Goal: Task Accomplishment & Management: Use online tool/utility

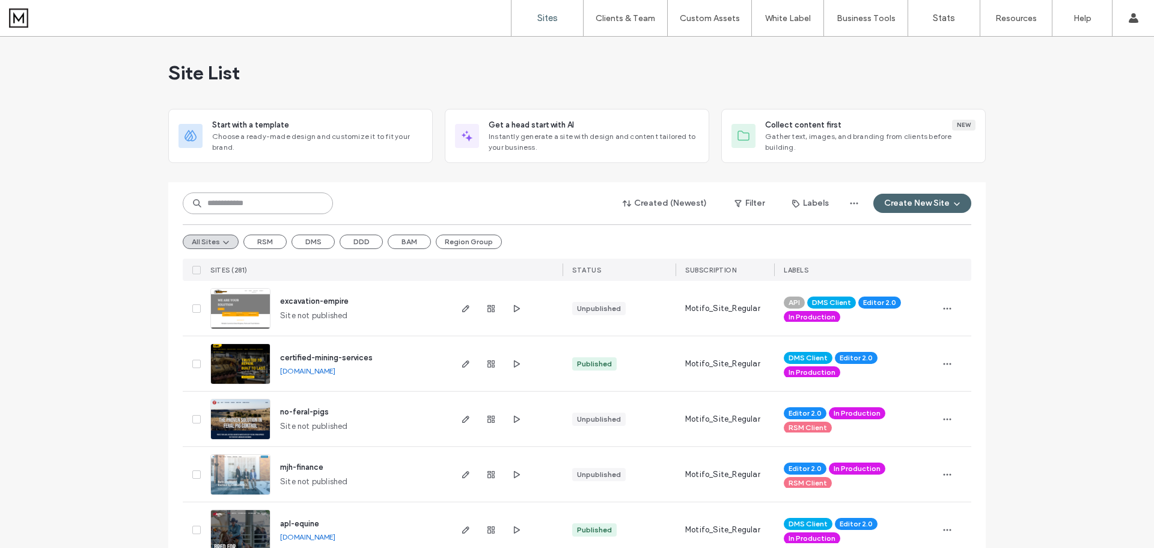
click at [227, 204] on input at bounding box center [258, 203] width 150 height 22
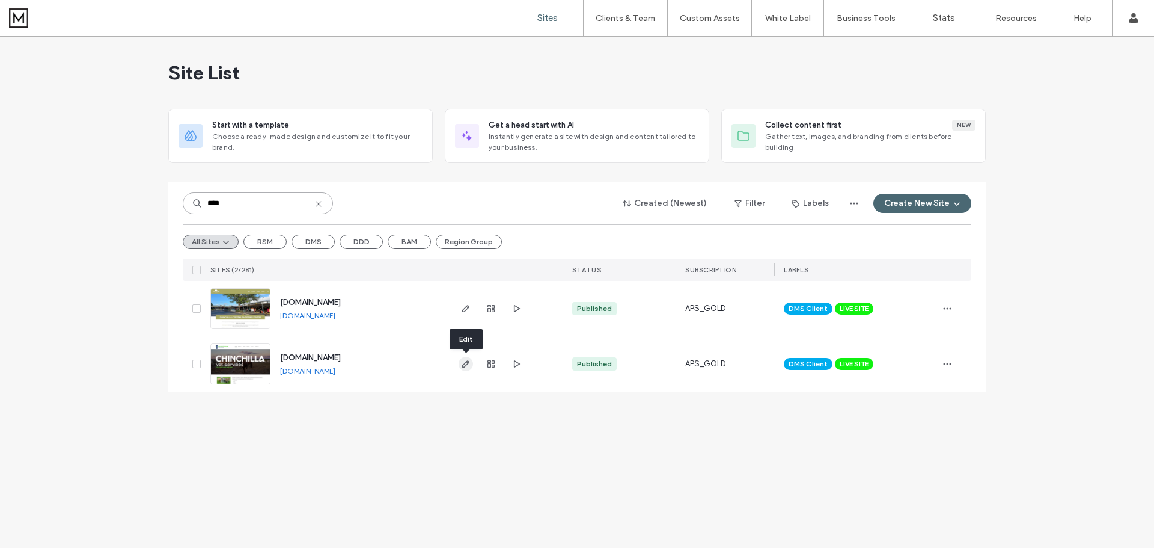
type input "****"
click at [468, 362] on use "button" at bounding box center [465, 363] width 7 height 7
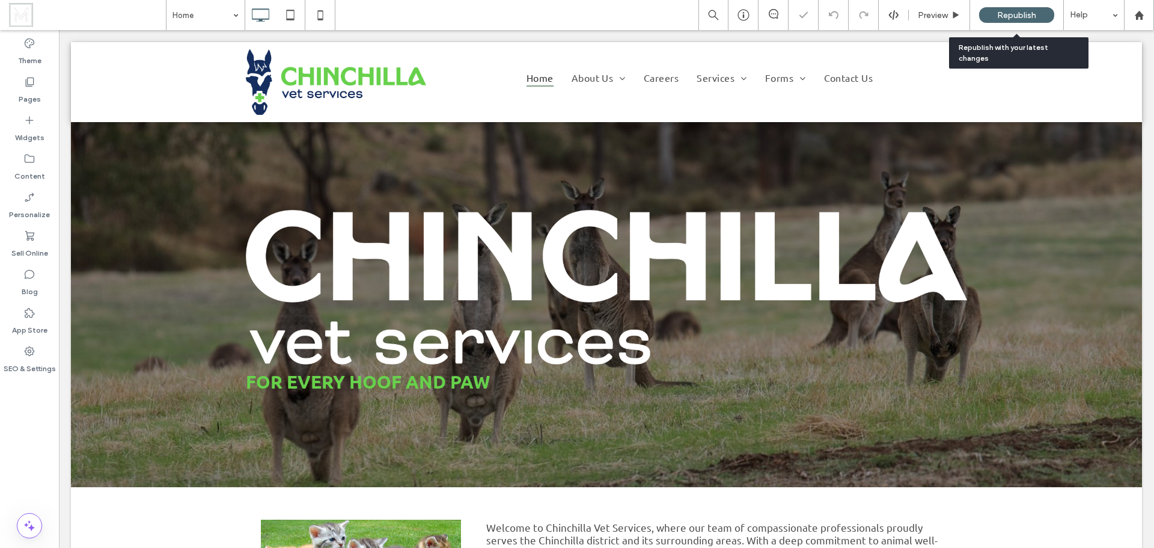
click at [1032, 16] on span "Republish" at bounding box center [1016, 15] width 39 height 10
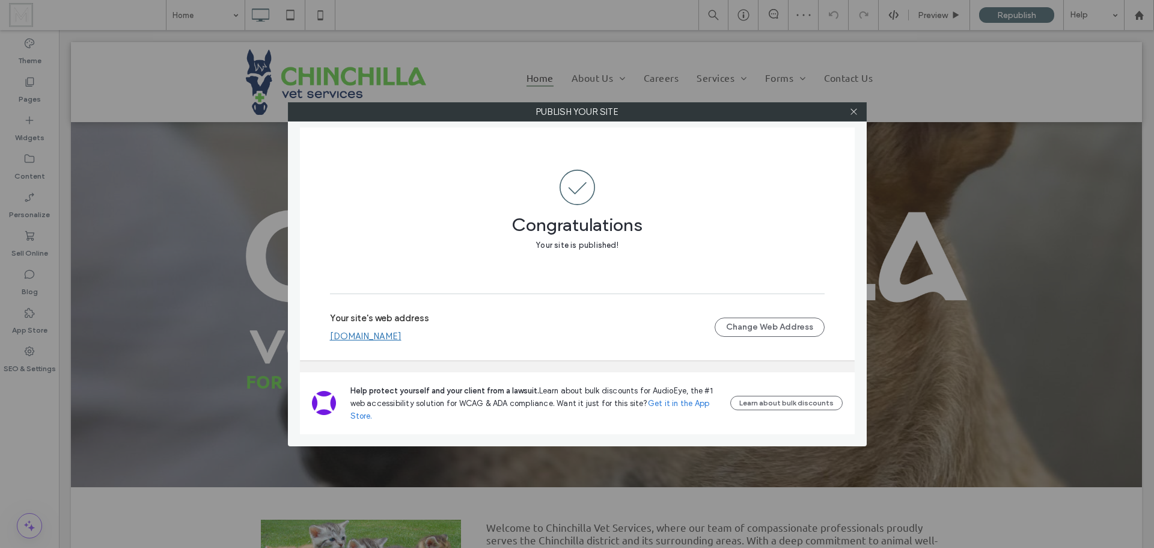
click at [399, 334] on link "[DOMAIN_NAME]" at bounding box center [366, 336] width 72 height 11
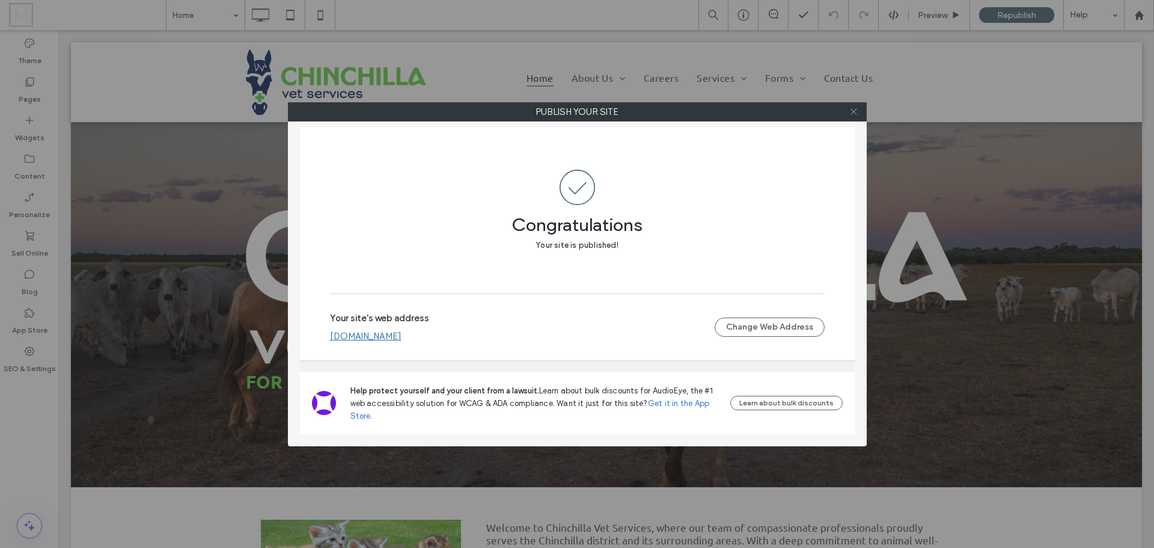
click at [855, 112] on icon at bounding box center [853, 111] width 9 height 9
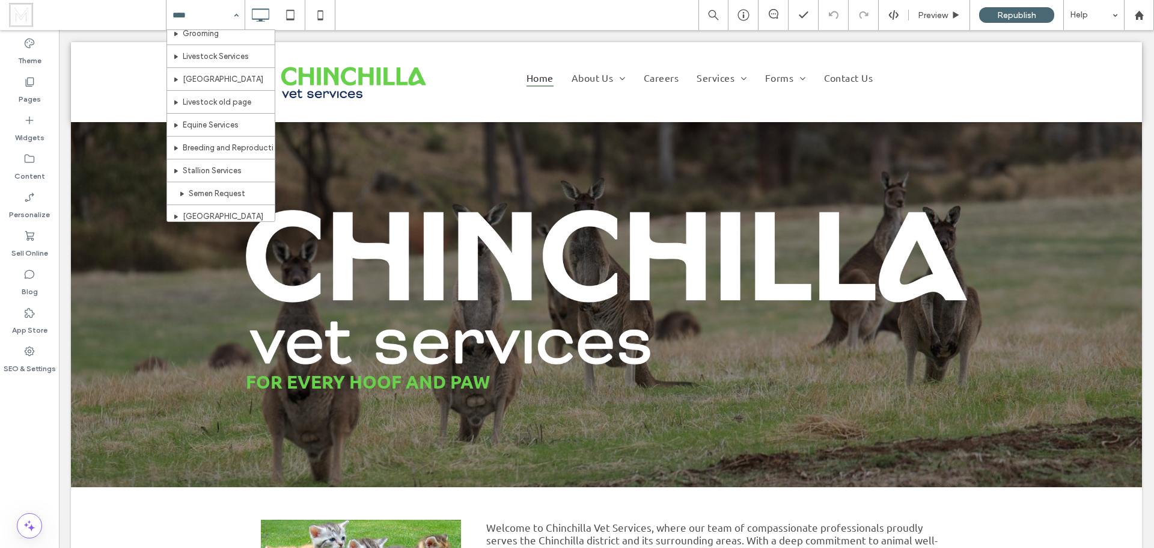
scroll to position [301, 0]
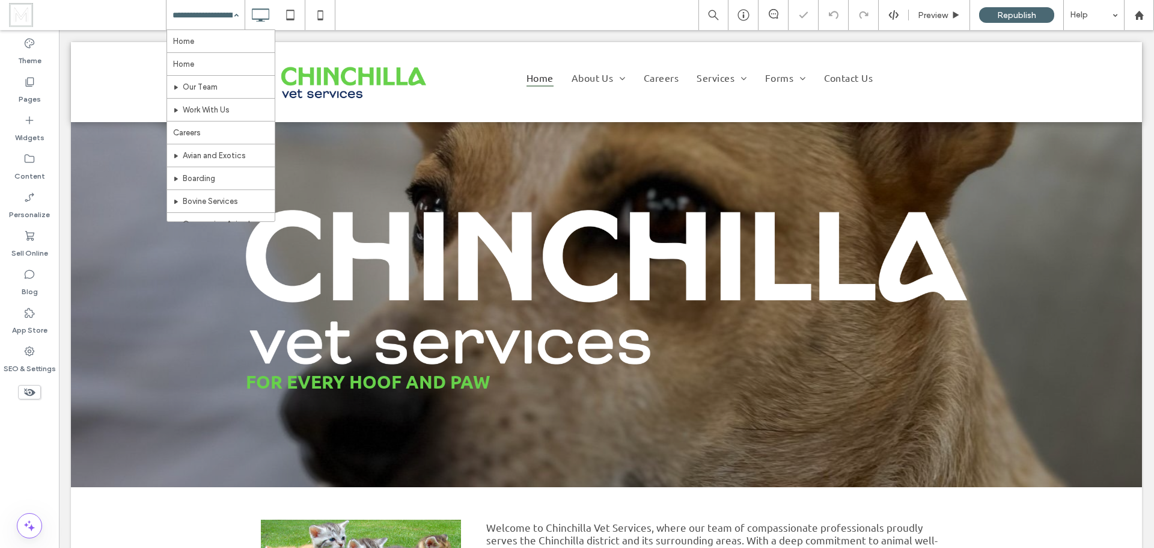
click at [236, 19] on div "Home Home Our Team Work With Us Careers Avian and Exotics Boarding Bovine Servi…" at bounding box center [206, 15] width 78 height 30
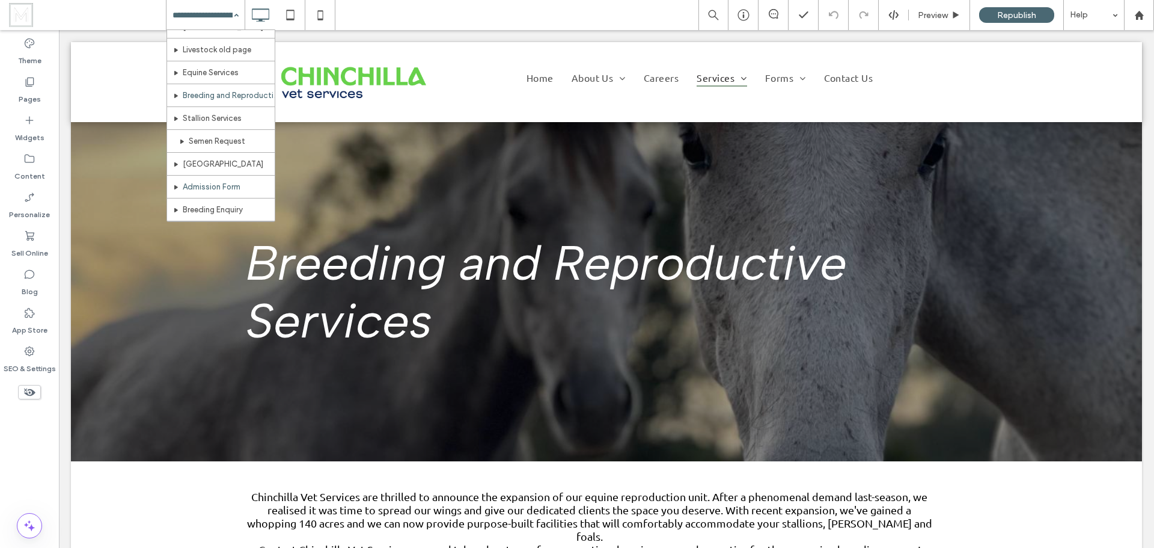
scroll to position [378, 0]
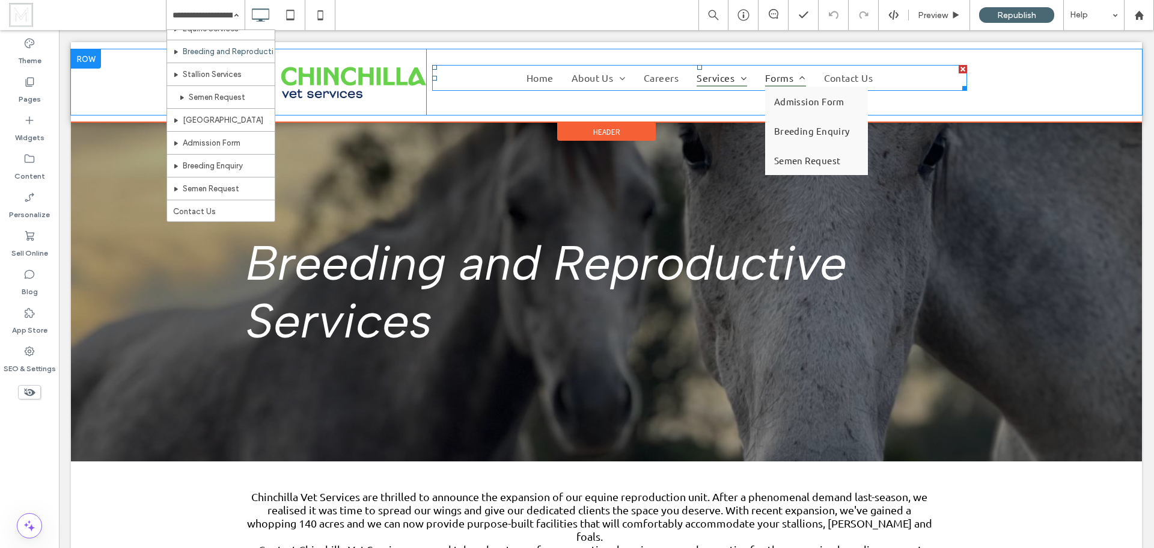
click at [778, 72] on span "Forms" at bounding box center [785, 78] width 41 height 18
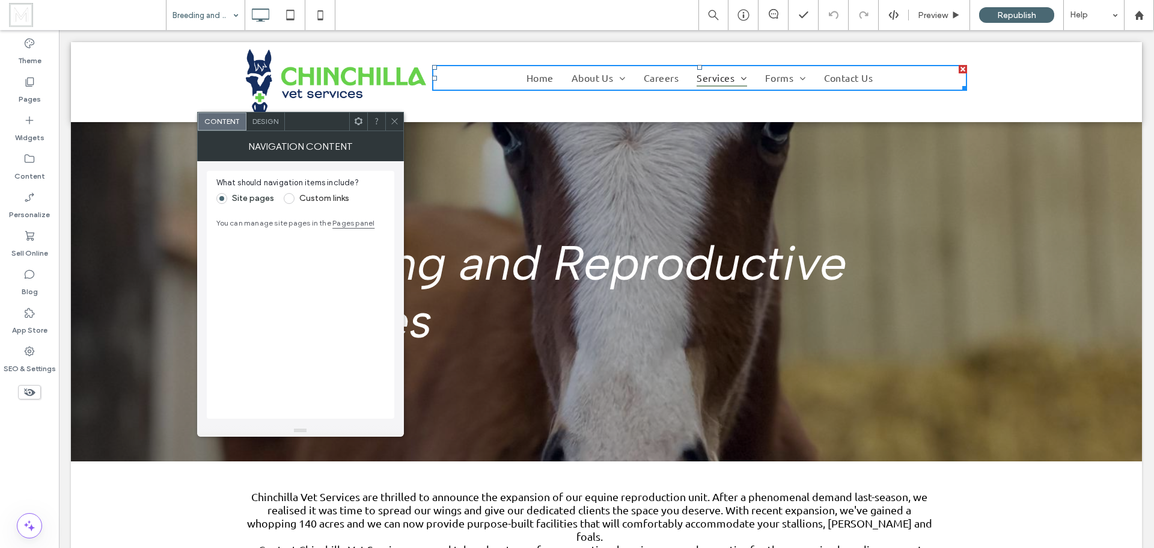
click at [236, 9] on div "Breeding and Reproduction" at bounding box center [206, 15] width 78 height 30
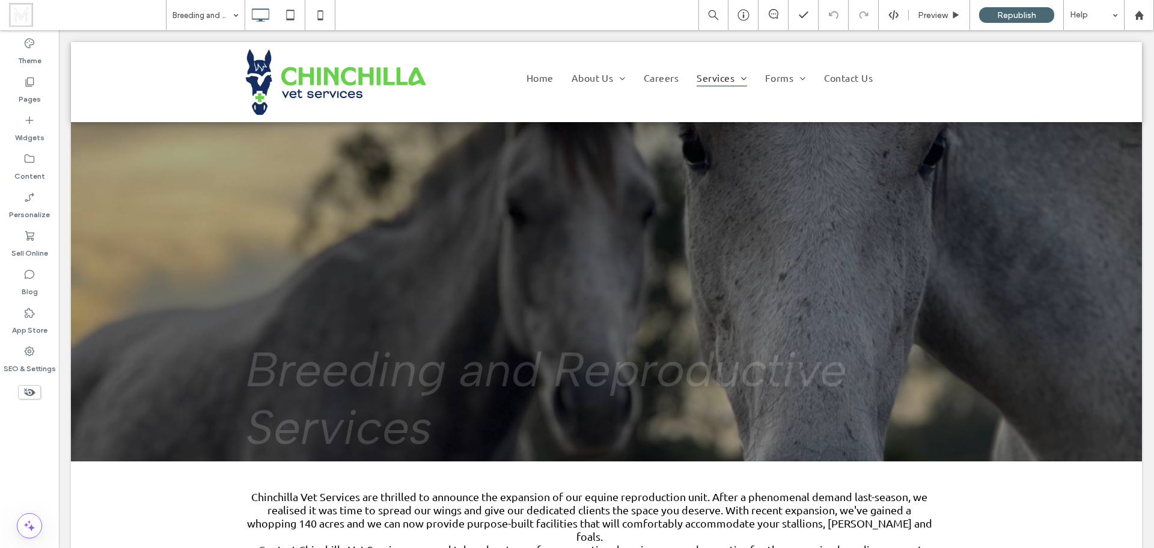
scroll to position [0, 0]
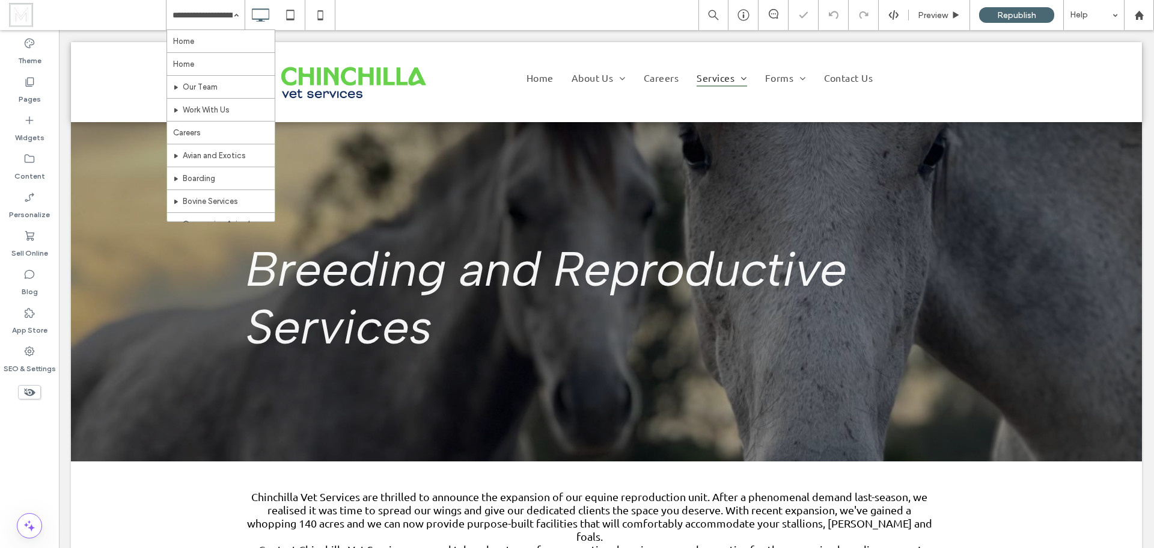
click at [204, 19] on input at bounding box center [203, 15] width 60 height 30
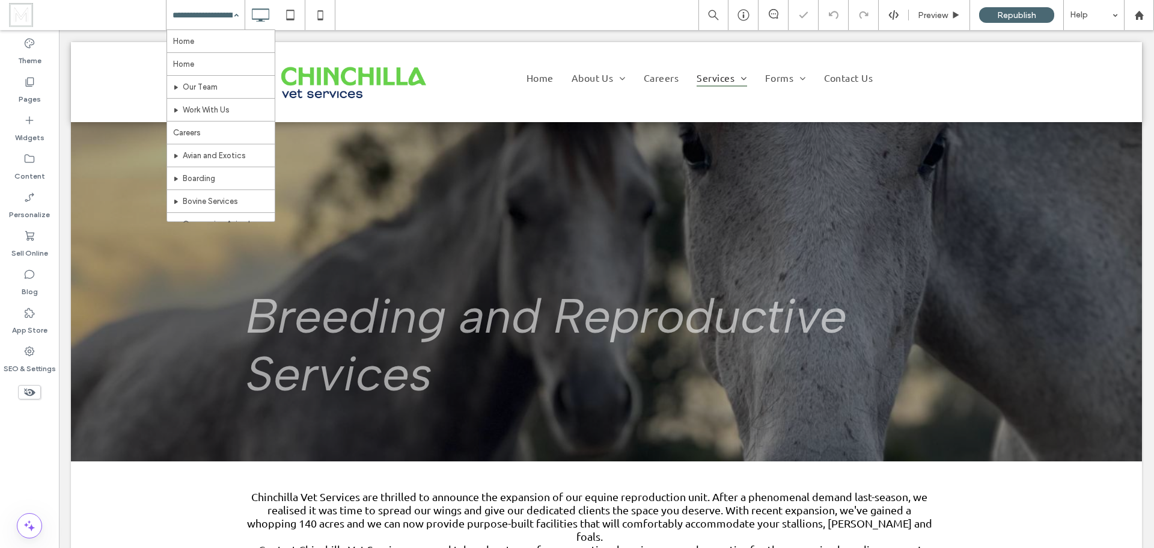
click at [233, 17] on div "Home Home Our Team Work With Us Careers Avian and Exotics Boarding Bovine Servi…" at bounding box center [206, 15] width 78 height 30
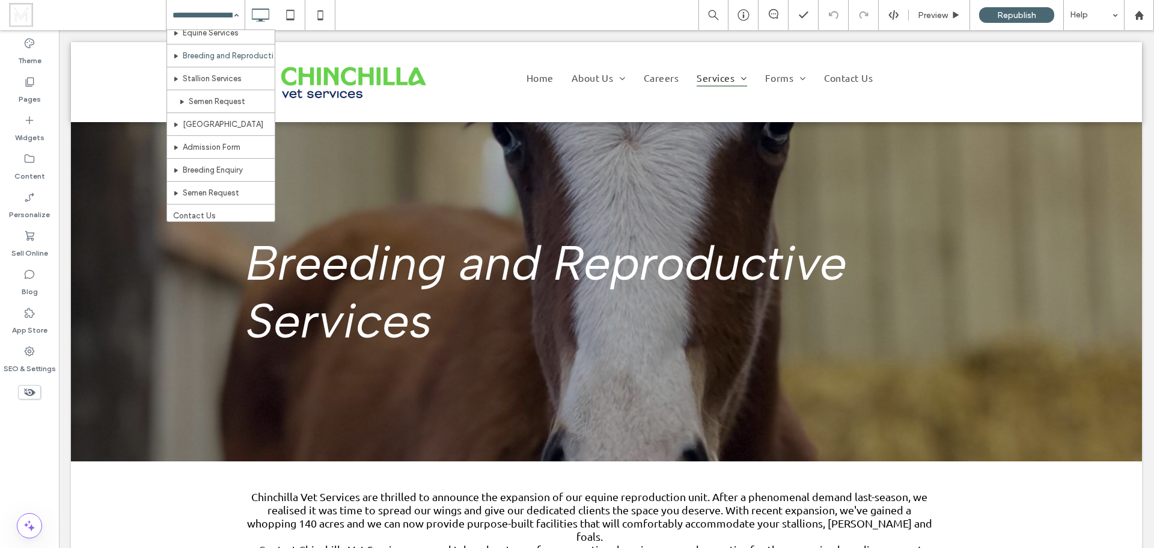
scroll to position [378, 0]
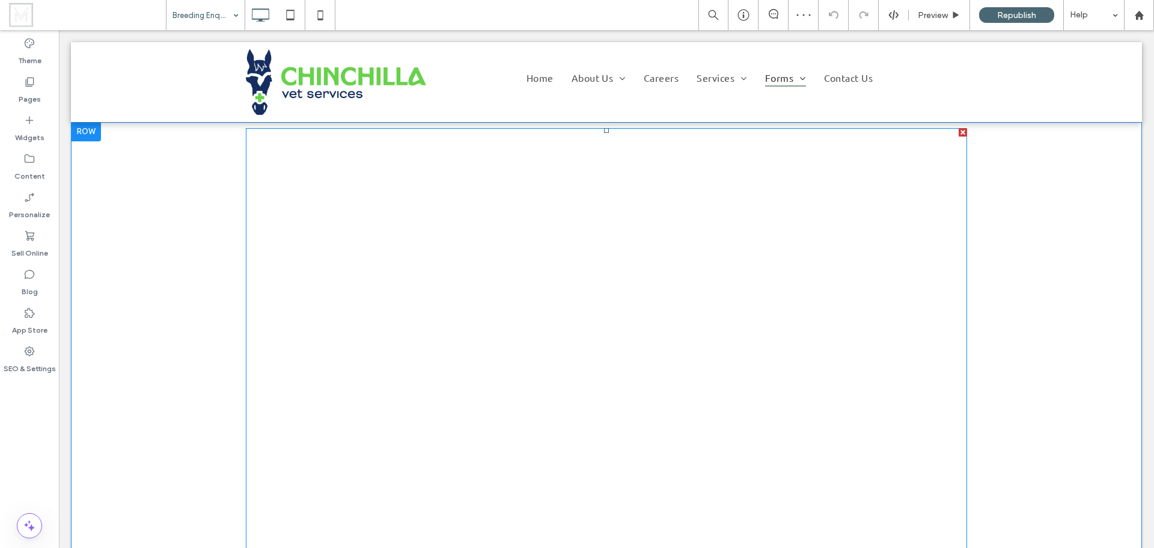
click at [673, 409] on span at bounding box center [606, 390] width 721 height 525
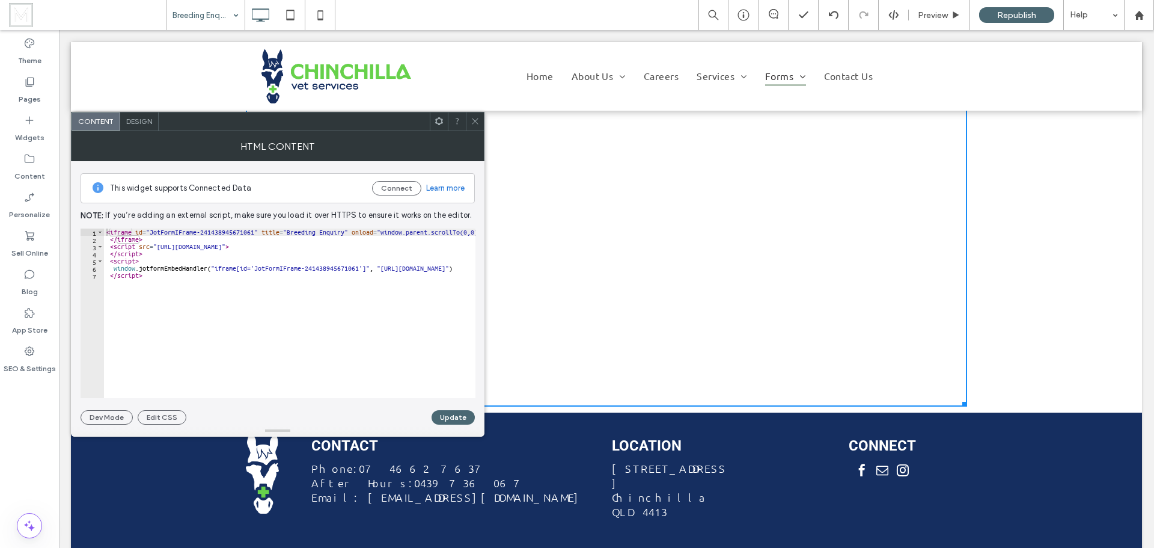
scroll to position [247, 0]
drag, startPoint x: 956, startPoint y: 403, endPoint x: 1018, endPoint y: 564, distance: 172.4
click at [959, 406] on div at bounding box center [962, 401] width 9 height 9
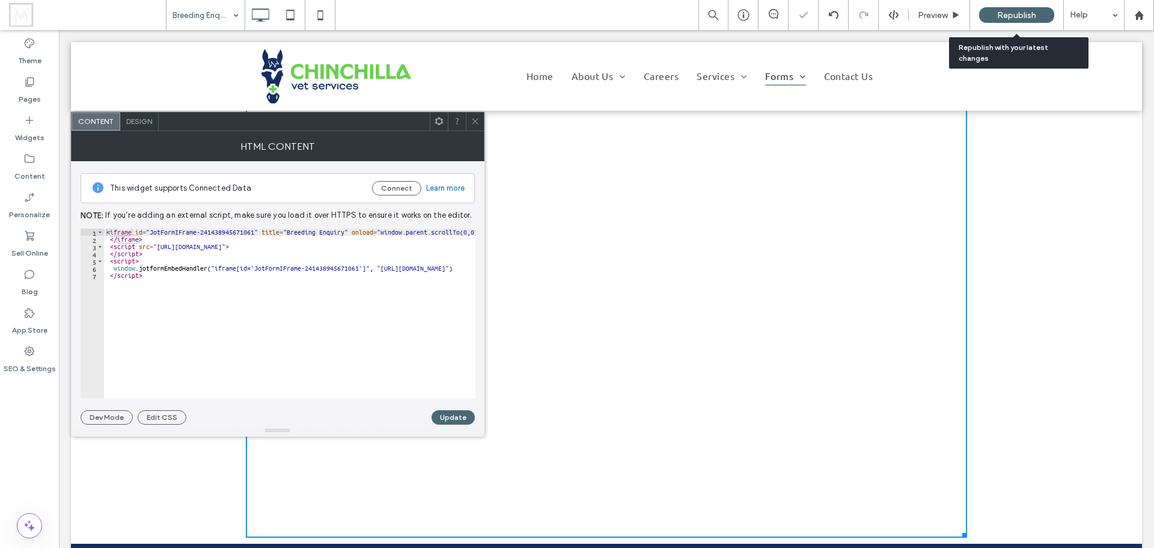
click at [1019, 16] on span "Republish" at bounding box center [1016, 15] width 39 height 10
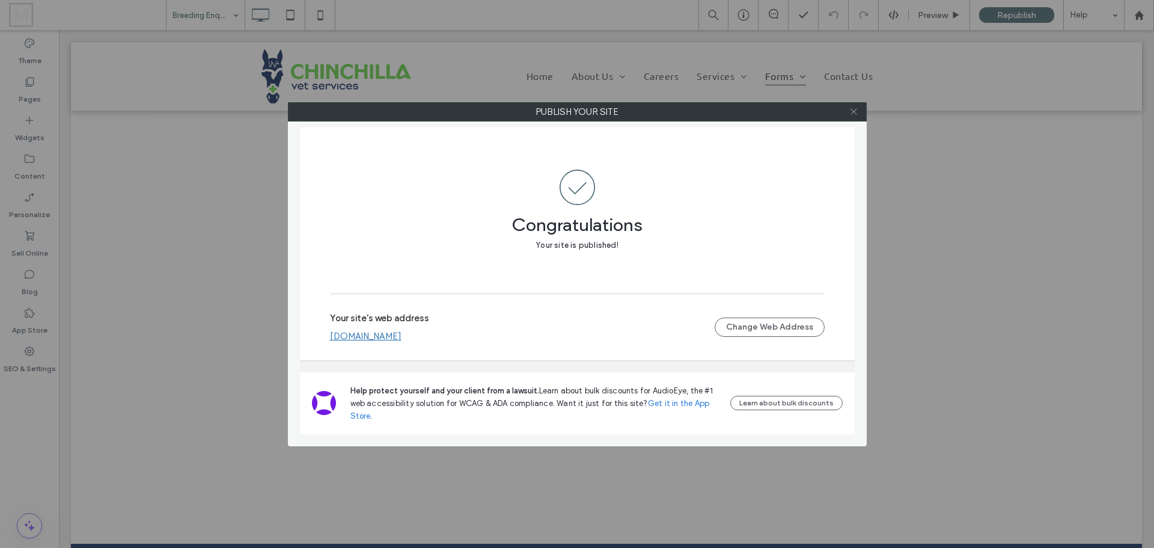
click at [855, 111] on icon at bounding box center [853, 111] width 9 height 9
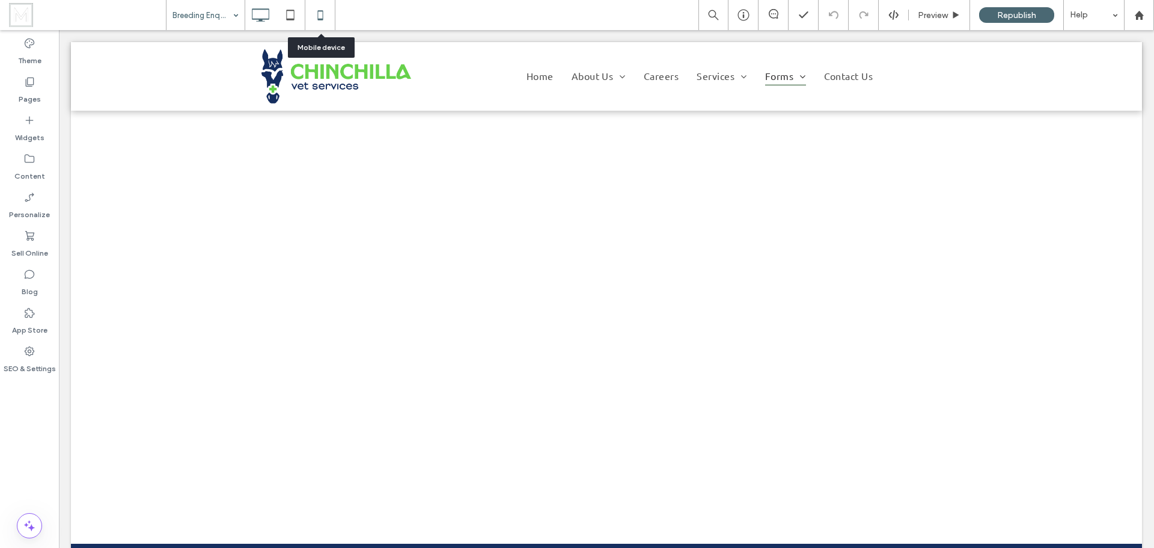
click at [323, 15] on icon at bounding box center [320, 15] width 24 height 24
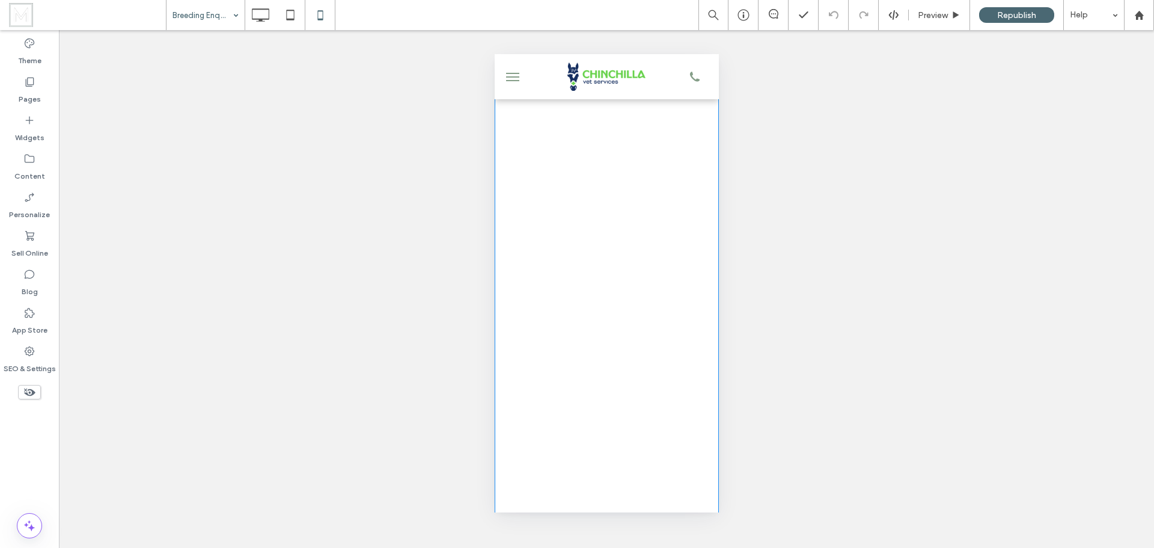
scroll to position [120, 0]
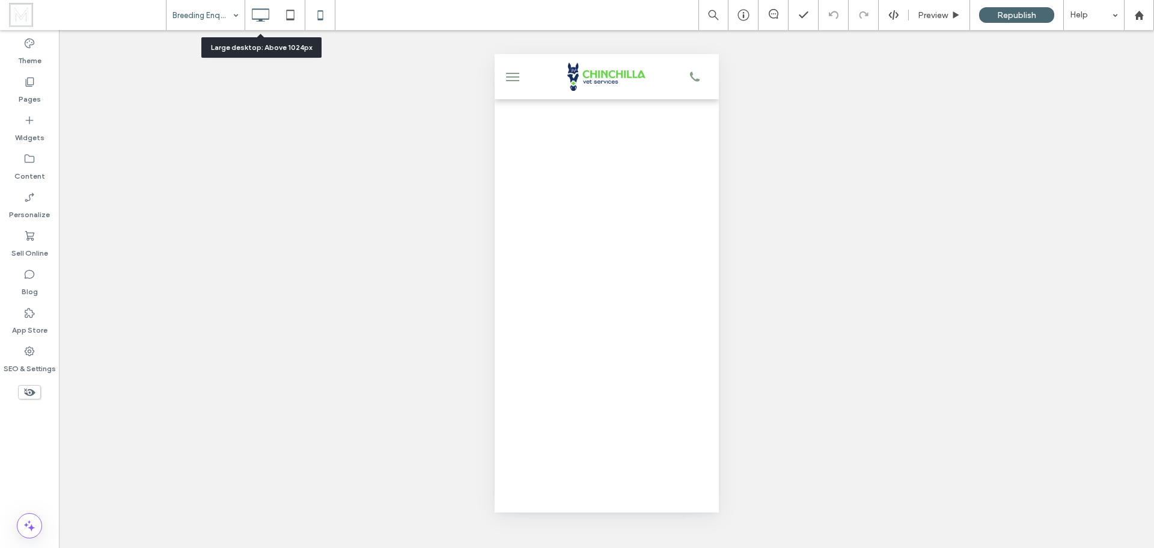
click at [266, 14] on icon at bounding box center [260, 15] width 24 height 24
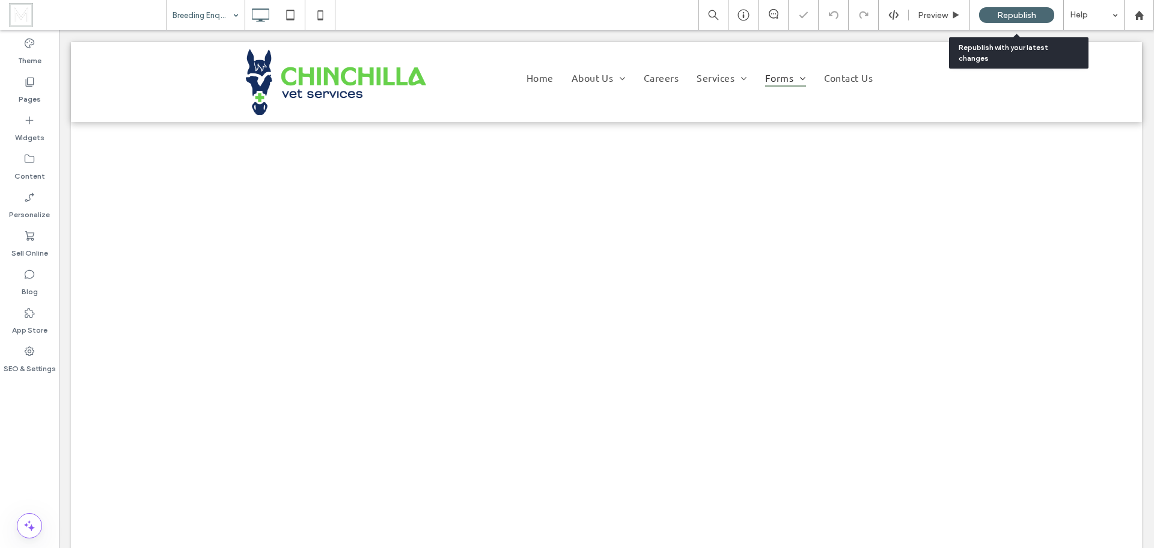
scroll to position [0, 0]
click at [1032, 20] on div "Republish" at bounding box center [1016, 15] width 75 height 16
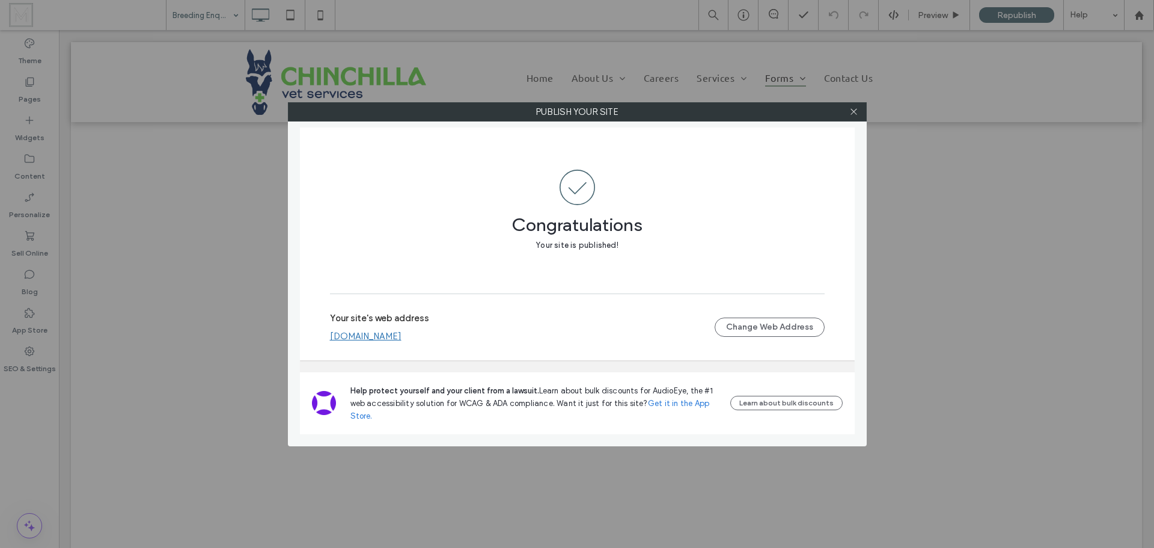
click at [402, 335] on link "www.chinchillavet.com.au" at bounding box center [366, 336] width 72 height 11
click at [857, 113] on icon at bounding box center [853, 111] width 9 height 9
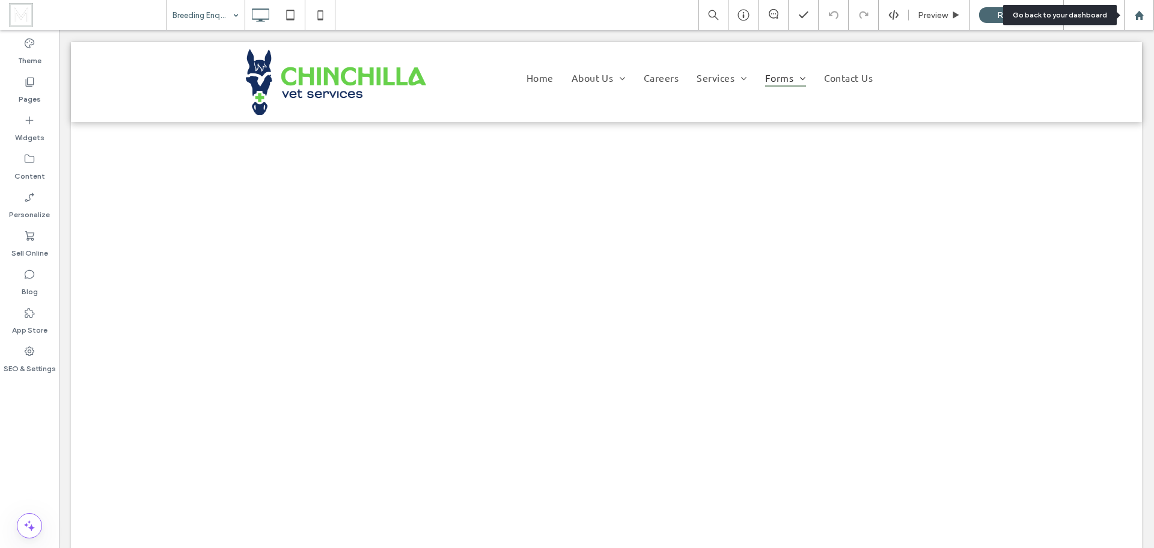
click at [1139, 13] on use at bounding box center [1138, 14] width 9 height 9
